Goal: Task Accomplishment & Management: Complete application form

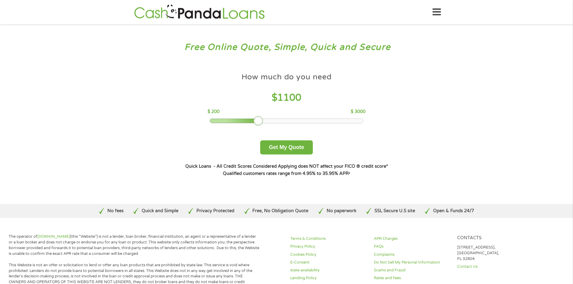
drag, startPoint x: 254, startPoint y: 120, endPoint x: 258, endPoint y: 123, distance: 5.0
click at [258, 123] on div at bounding box center [259, 121] width 10 height 10
click at [255, 122] on div at bounding box center [253, 121] width 10 height 10
click at [300, 148] on button "Get My Quote" at bounding box center [286, 147] width 53 height 14
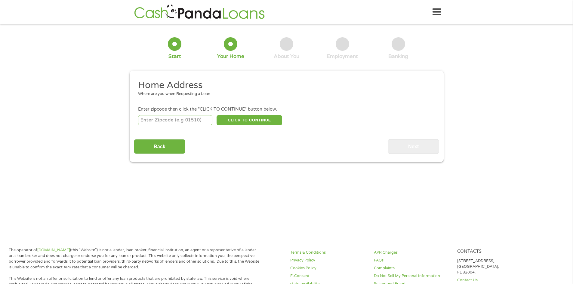
click at [203, 124] on input "number" at bounding box center [175, 120] width 74 height 10
type input "03766"
select select "[US_STATE]"
click at [237, 120] on button "CLICK TO CONTINUE" at bounding box center [250, 120] width 66 height 10
type input "03766"
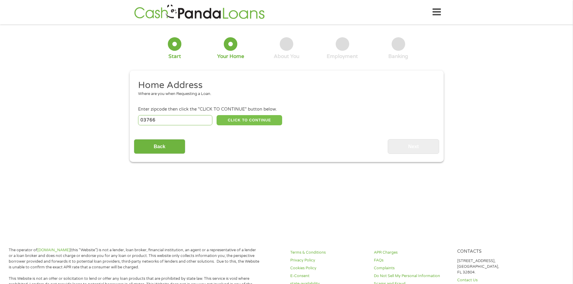
type input "[GEOGRAPHIC_DATA]"
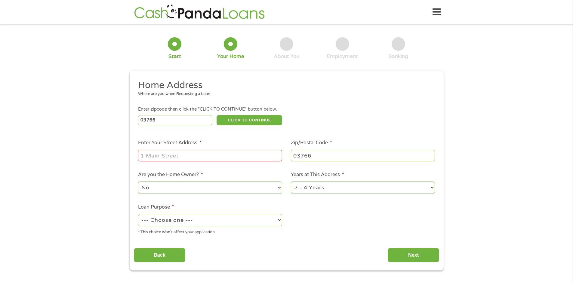
click at [217, 152] on input "Enter Your Street Address *" at bounding box center [210, 155] width 144 height 11
type input "37 [PERSON_NAME] [PERSON_NAME]"
click at [270, 223] on select "--- Choose one --- Pay Bills Debt Consolidation Home Improvement Major Purchase…" at bounding box center [210, 220] width 144 height 12
select select "other"
click at [138, 214] on select "--- Choose one --- Pay Bills Debt Consolidation Home Improvement Major Purchase…" at bounding box center [210, 220] width 144 height 12
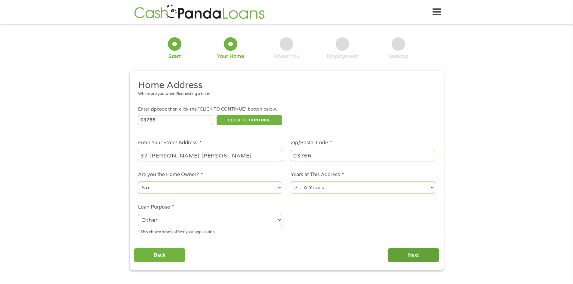
click at [417, 258] on input "Next" at bounding box center [413, 255] width 51 height 15
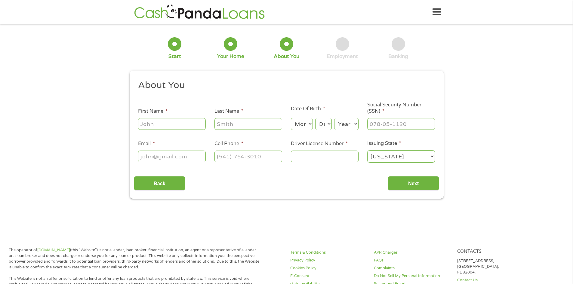
click at [172, 128] on input "First Name *" at bounding box center [172, 123] width 68 height 11
type input "[PERSON_NAME]"
click at [312, 124] on select "Month 1 2 3 4 5 6 7 8 9 10 11 12" at bounding box center [302, 124] width 22 height 12
select select "9"
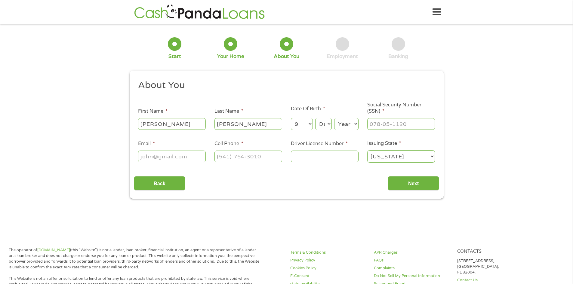
click at [291, 118] on select "Month 1 2 3 4 5 6 7 8 9 10 11 12" at bounding box center [302, 124] width 22 height 12
click at [328, 124] on select "Day 1 2 3 4 5 6 7 8 9 10 11 12 13 14 15 16 17 18 19 20 21 22 23 24 25 26 27 28 …" at bounding box center [323, 124] width 16 height 12
select select "5"
click at [315, 118] on select "Day 1 2 3 4 5 6 7 8 9 10 11 12 13 14 15 16 17 18 19 20 21 22 23 24 25 26 27 28 …" at bounding box center [323, 124] width 16 height 12
drag, startPoint x: 355, startPoint y: 124, endPoint x: 354, endPoint y: 129, distance: 5.5
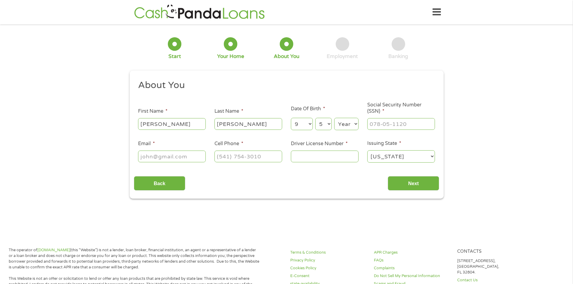
click at [355, 124] on select "Year [DATE] 2006 2005 2004 2003 2002 2001 2000 1999 1998 1997 1996 1995 1994 19…" at bounding box center [346, 124] width 24 height 12
select select "1972"
click at [334, 118] on select "Year [DATE] 2006 2005 2004 2003 2002 2001 2000 1999 1998 1997 1996 1995 1994 19…" at bounding box center [346, 124] width 24 height 12
click at [403, 128] on input "___-__-____" at bounding box center [401, 123] width 68 height 11
type input "003-48-2329"
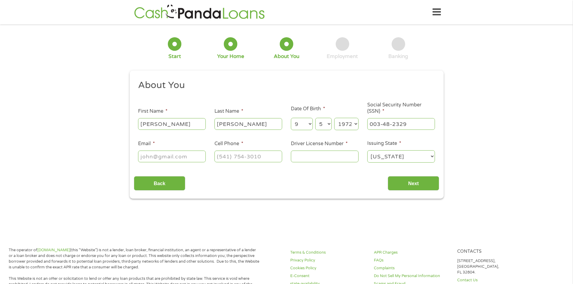
click at [195, 158] on input "Email *" at bounding box center [172, 156] width 68 height 11
type input "[EMAIL_ADDRESS][DOMAIN_NAME]"
type input "[PHONE_NUMBER]"
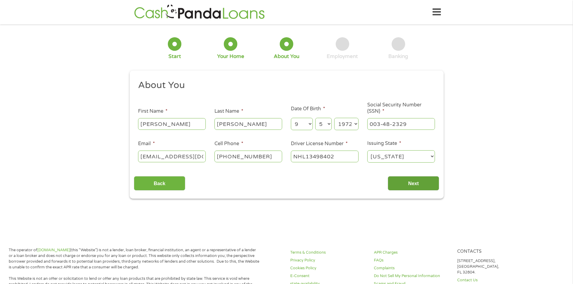
type input "NHL13498402"
click at [405, 189] on input "Next" at bounding box center [413, 183] width 51 height 15
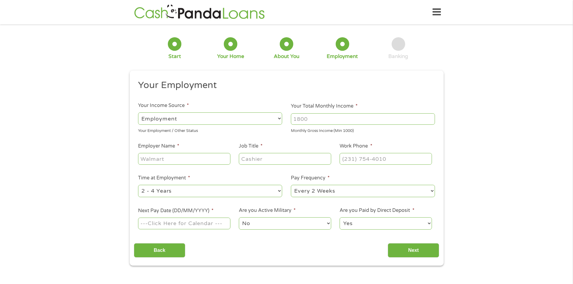
click at [322, 124] on input "Your Total Monthly Income *" at bounding box center [363, 118] width 144 height 11
type input "3400"
click at [221, 160] on input "Employer Name *" at bounding box center [184, 158] width 92 height 11
type input "I"
type input "[PERSON_NAME]"
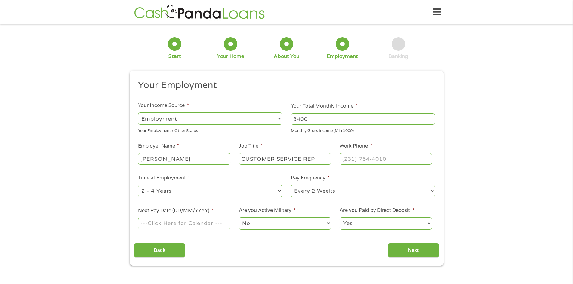
type input "CUSTOMER SERVICE REP"
type input "[PHONE_NUMBER]"
click at [279, 191] on select "--- Choose one --- 1 Year or less 1 - 2 Years 2 - 4 Years Over 4 Years" at bounding box center [210, 191] width 144 height 12
select select "60months"
click at [138, 185] on select "--- Choose one --- 1 Year or less 1 - 2 Years 2 - 4 Years Over 4 Years" at bounding box center [210, 191] width 144 height 12
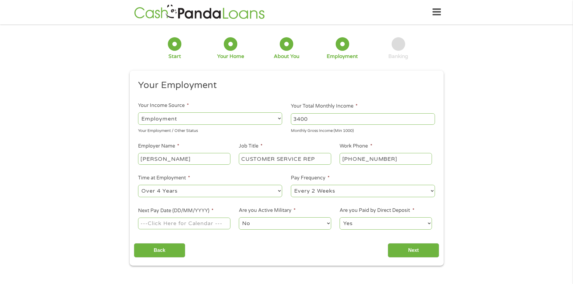
click at [325, 194] on select "--- Choose one --- Every 2 Weeks Every Week Monthly Semi-Monthly" at bounding box center [363, 191] width 144 height 12
click at [210, 224] on input "Next Pay Date (DD/MM/YYYY) *" at bounding box center [184, 223] width 92 height 11
type input "[DATE]"
click at [417, 253] on input "Next" at bounding box center [413, 250] width 51 height 15
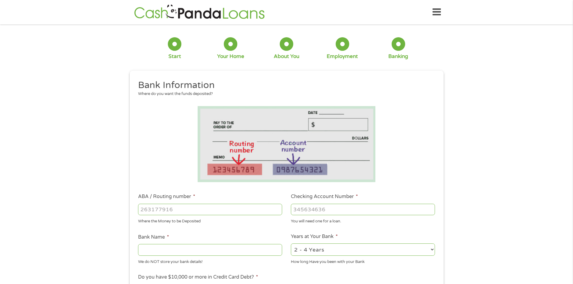
drag, startPoint x: 211, startPoint y: 209, endPoint x: 215, endPoint y: 208, distance: 3.6
click at [212, 209] on input "ABA / Routing number *" at bounding box center [210, 209] width 144 height 11
click at [201, 211] on input "ABA / Routing number *" at bounding box center [210, 209] width 144 height 11
click at [231, 207] on input "ABA / Routing number *" at bounding box center [210, 209] width 144 height 11
paste input "2"
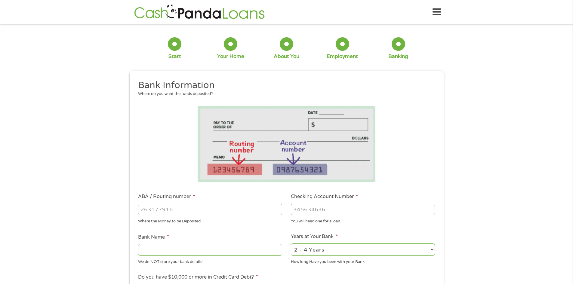
click at [231, 207] on input "ABA / Routing number *" at bounding box center [210, 209] width 144 height 11
type input "211770213"
type input "MASCOMA SAVINGS BANK"
type input "211770213"
type input "931405198"
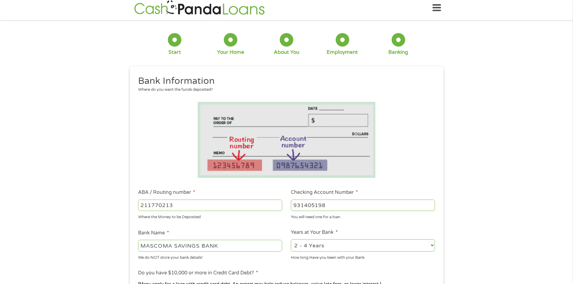
scroll to position [60, 0]
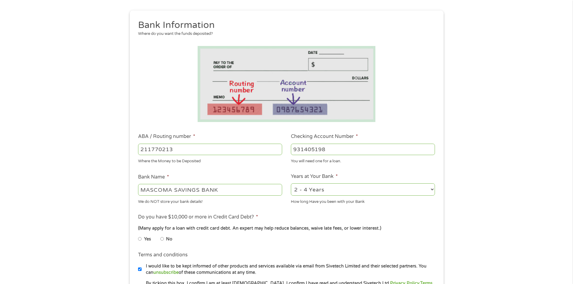
click at [398, 195] on select "2 - 4 Years 6 - 12 Months 1 - 2 Years Over 4 Years" at bounding box center [363, 189] width 144 height 12
select select "60months"
click at [291, 183] on select "2 - 4 Years 6 - 12 Months 1 - 2 Years Over 4 Years" at bounding box center [363, 189] width 144 height 12
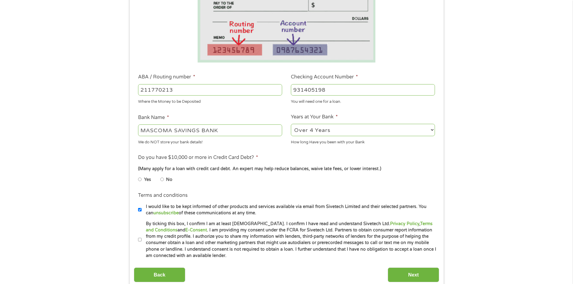
scroll to position [120, 0]
click at [162, 178] on input "No" at bounding box center [162, 179] width 4 height 10
radio input "true"
drag, startPoint x: 140, startPoint y: 208, endPoint x: 147, endPoint y: 208, distance: 7.2
click at [140, 208] on input "I would like to be kept informed of other products and services available via e…" at bounding box center [140, 209] width 4 height 10
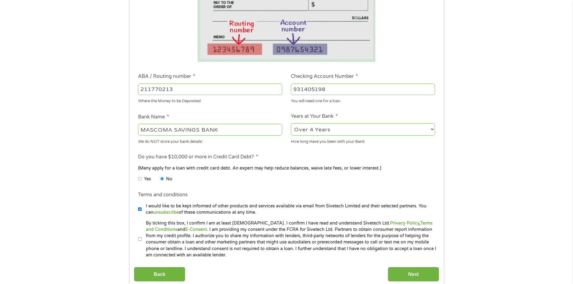
checkbox input "false"
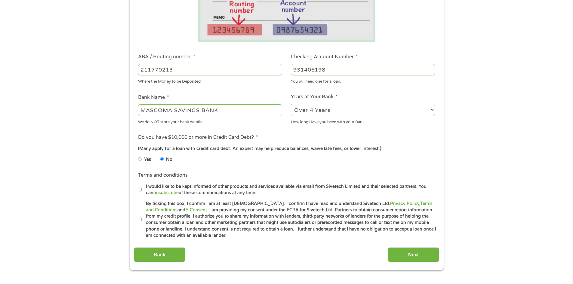
scroll to position [150, 0]
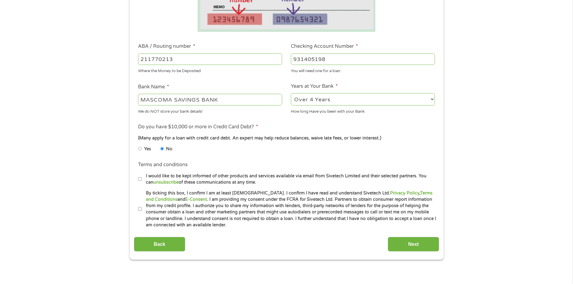
click at [140, 210] on input "By ticking this box, I confirm I am at least [DEMOGRAPHIC_DATA]. I confirm I ha…" at bounding box center [140, 209] width 4 height 10
checkbox input "true"
click at [414, 248] on input "Next" at bounding box center [413, 244] width 51 height 15
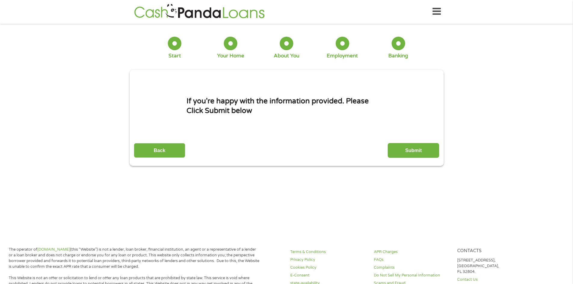
scroll to position [0, 0]
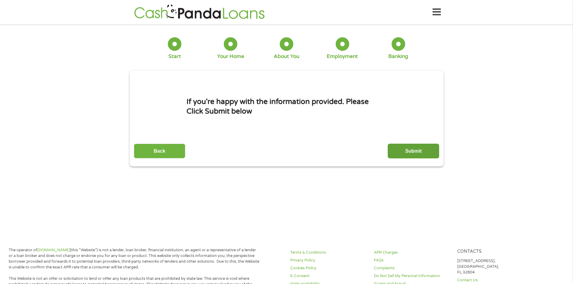
click at [417, 153] on input "Submit" at bounding box center [413, 151] width 51 height 15
